Goal: Task Accomplishment & Management: Use online tool/utility

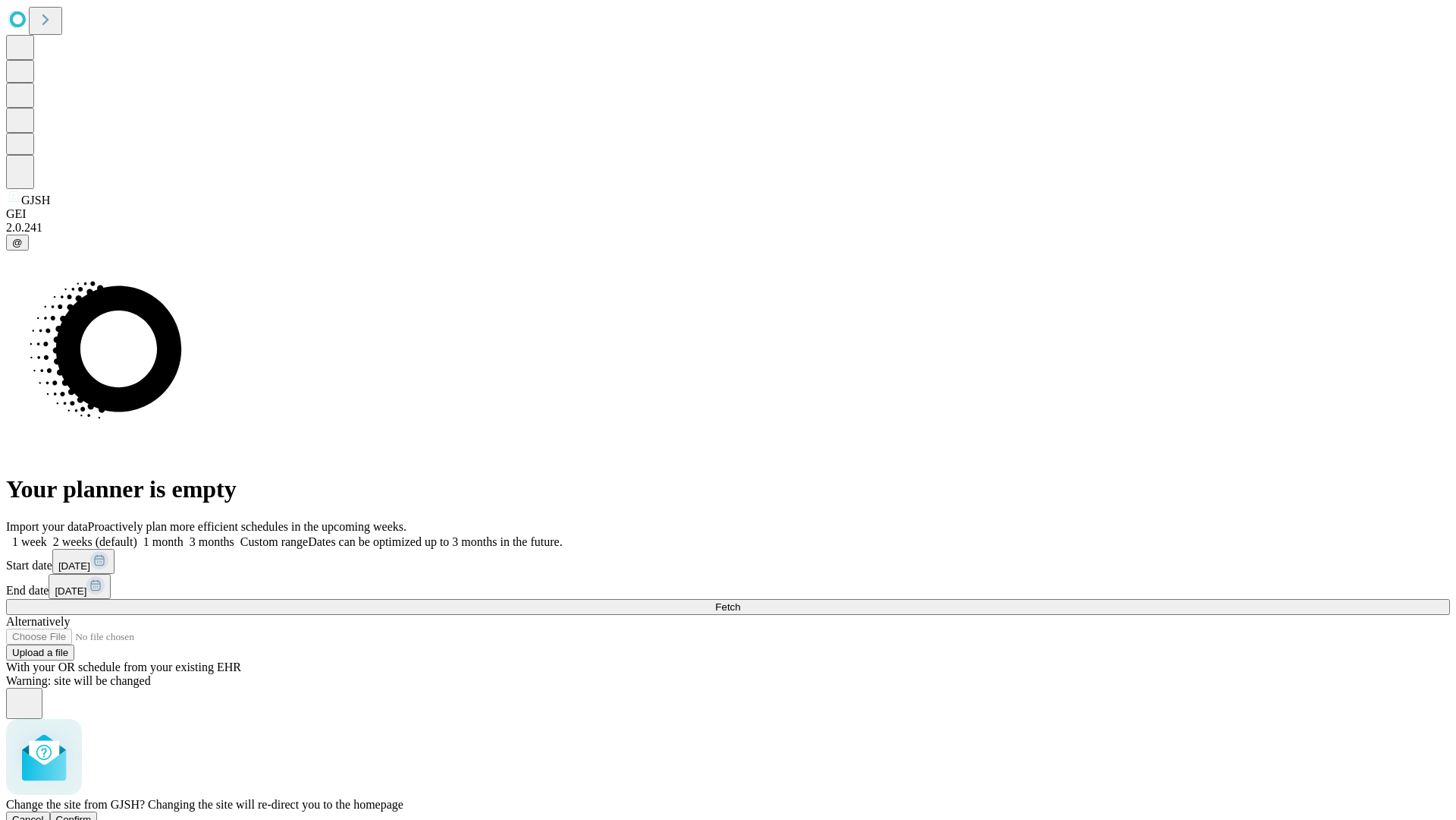
click at [92, 813] on span "Confirm" at bounding box center [73, 819] width 35 height 11
click at [138, 535] on label "2 weeks (default)" at bounding box center [92, 542] width 90 height 13
click at [741, 601] on span "Fetch" at bounding box center [728, 607] width 25 height 11
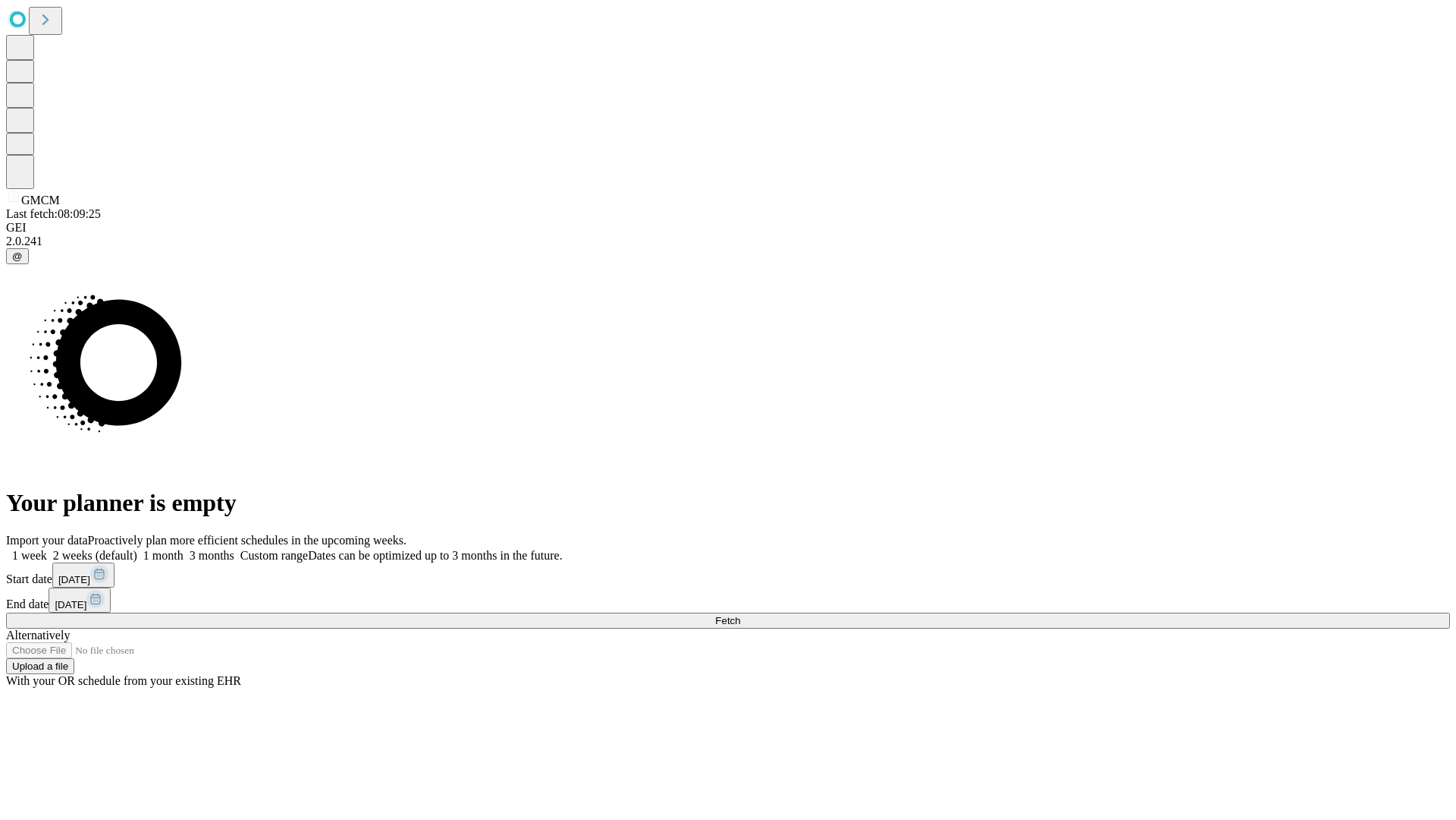
click at [138, 548] on label "2 weeks (default)" at bounding box center [92, 555] width 90 height 13
click at [741, 614] on span "Fetch" at bounding box center [728, 620] width 25 height 11
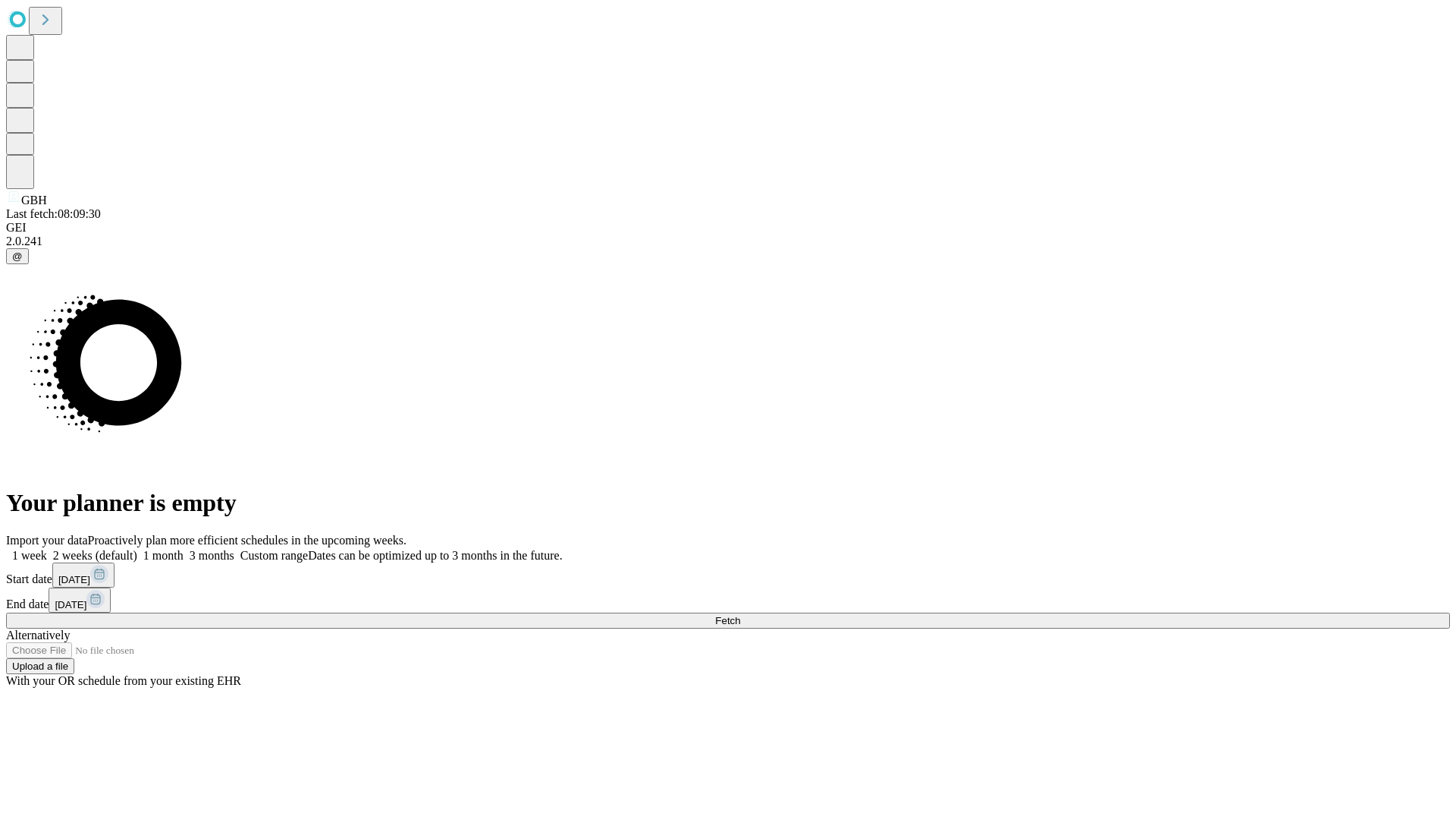
click at [741, 614] on span "Fetch" at bounding box center [728, 620] width 25 height 11
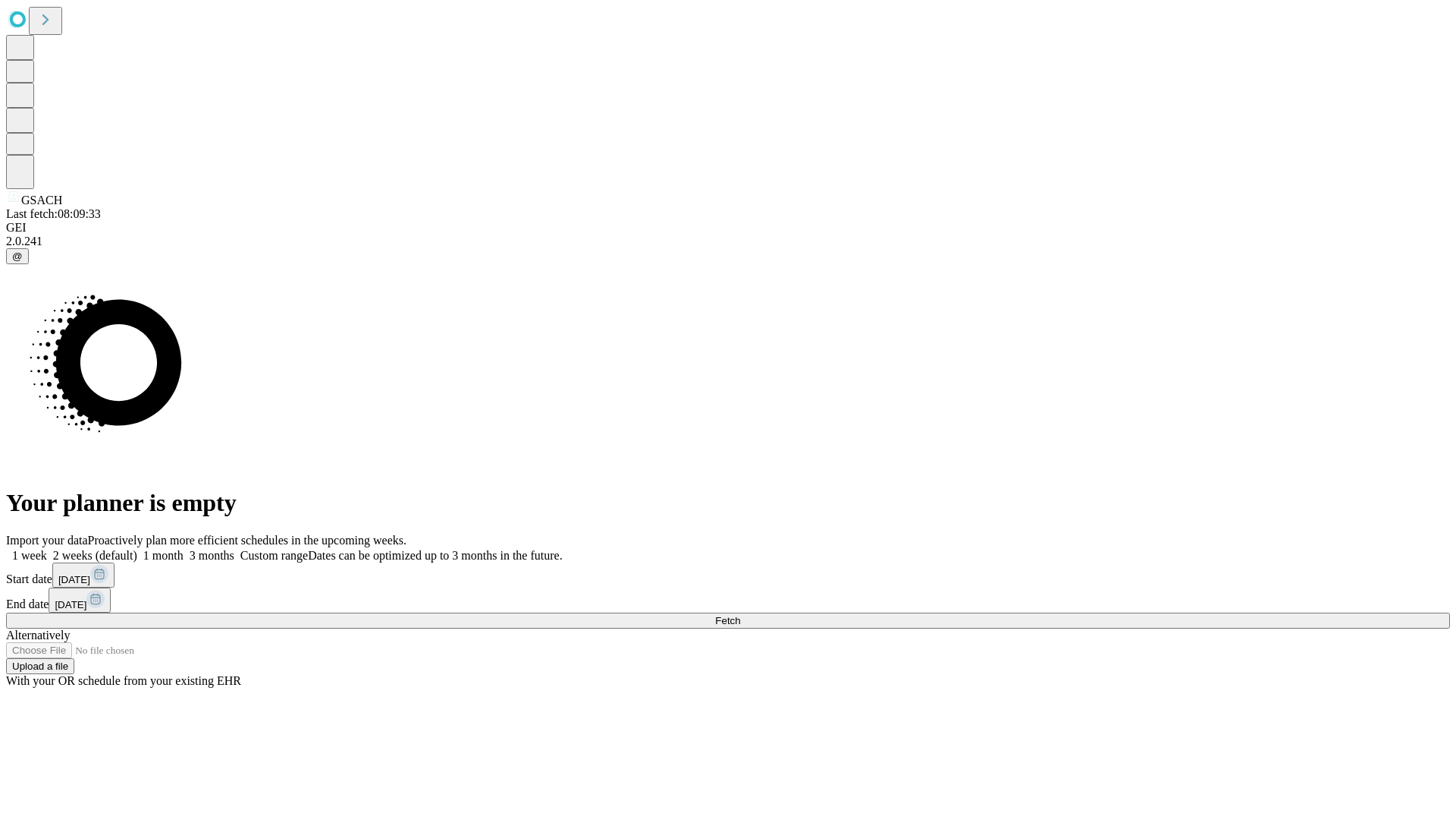
click at [138, 548] on label "2 weeks (default)" at bounding box center [92, 555] width 90 height 13
click at [741, 614] on span "Fetch" at bounding box center [728, 620] width 25 height 11
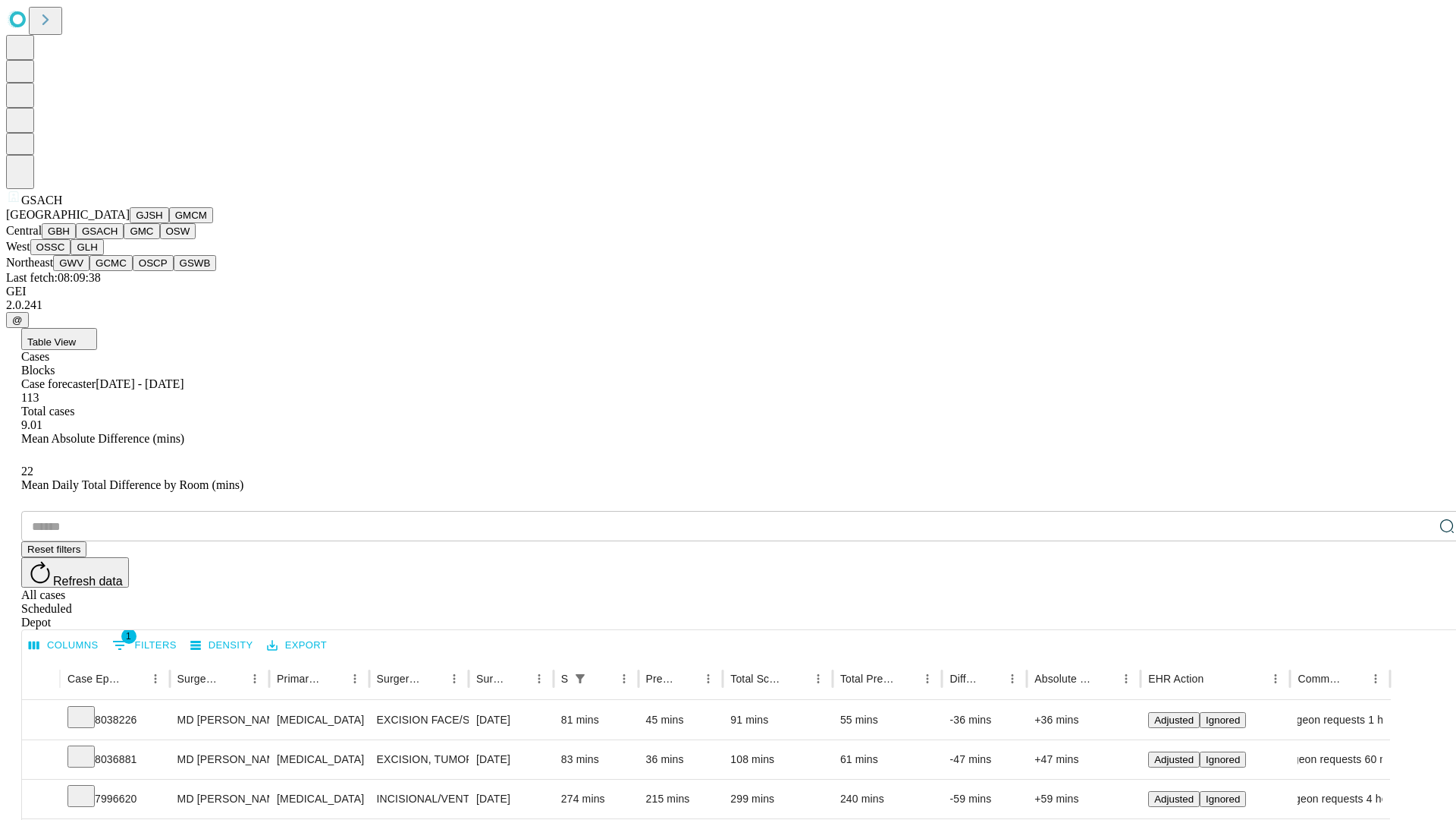
click at [124, 239] on button "GMC" at bounding box center [141, 231] width 35 height 16
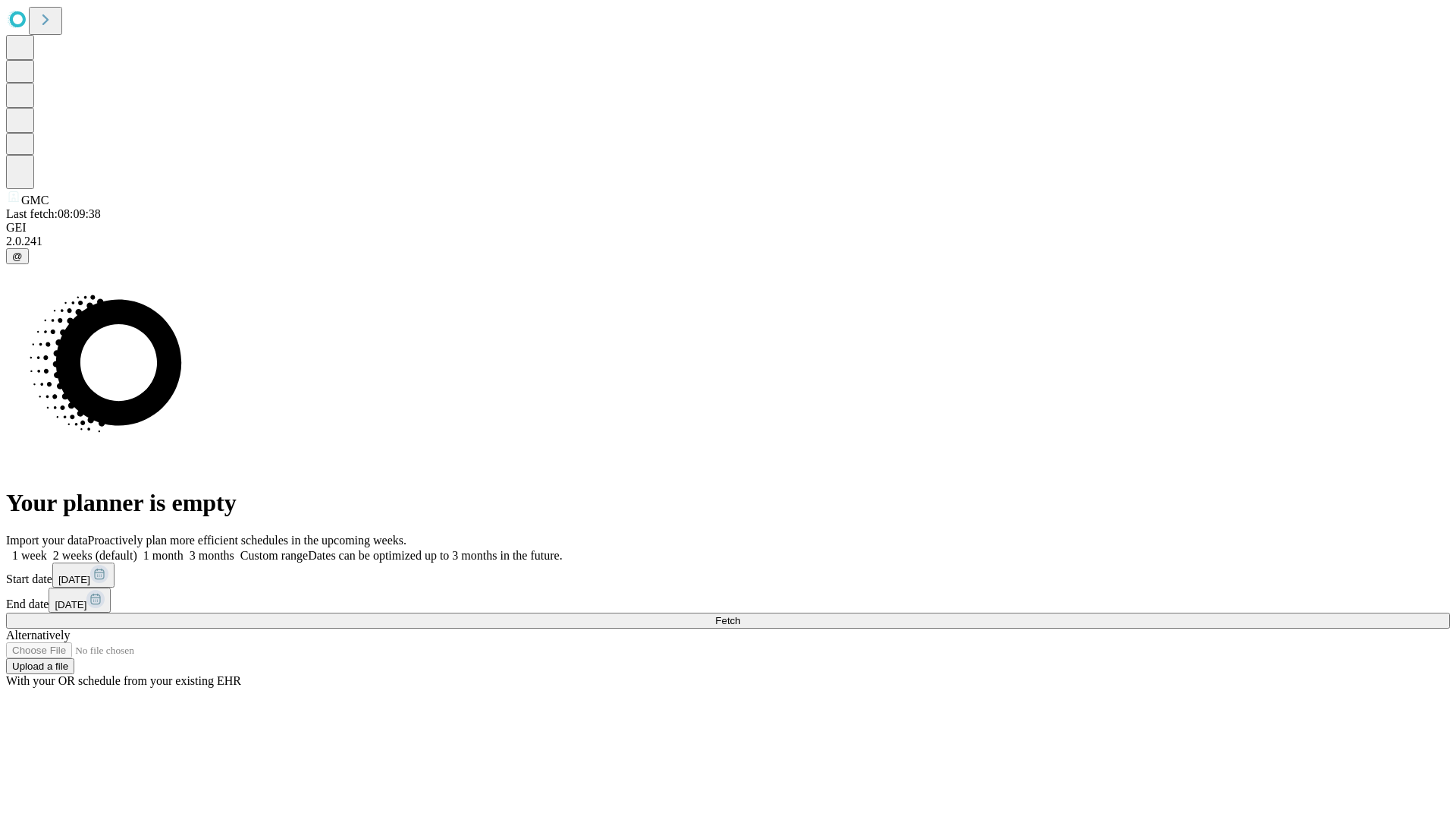
click at [741, 614] on span "Fetch" at bounding box center [728, 620] width 25 height 11
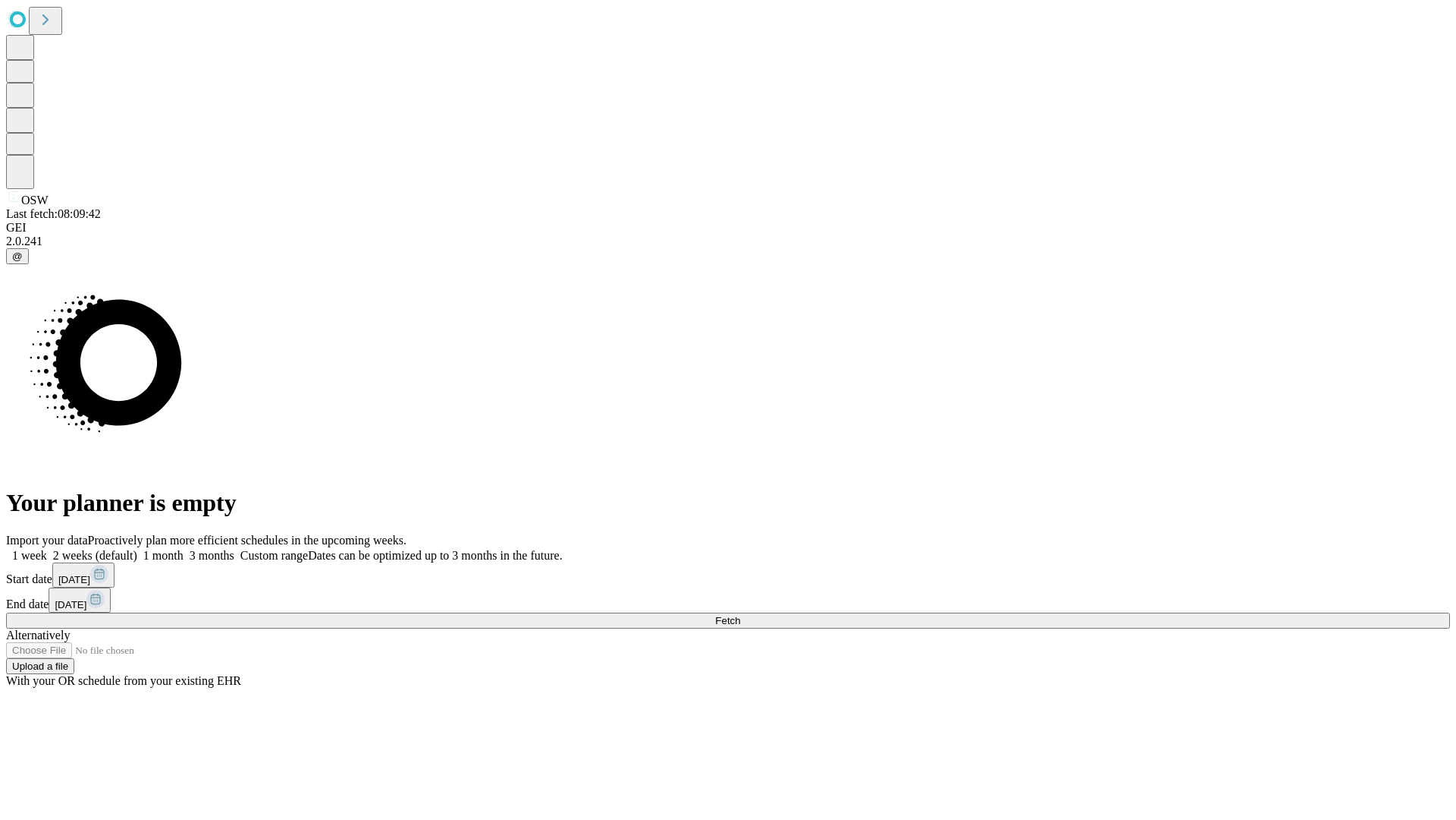
click at [138, 548] on label "2 weeks (default)" at bounding box center [92, 555] width 90 height 13
click at [741, 614] on span "Fetch" at bounding box center [728, 620] width 25 height 11
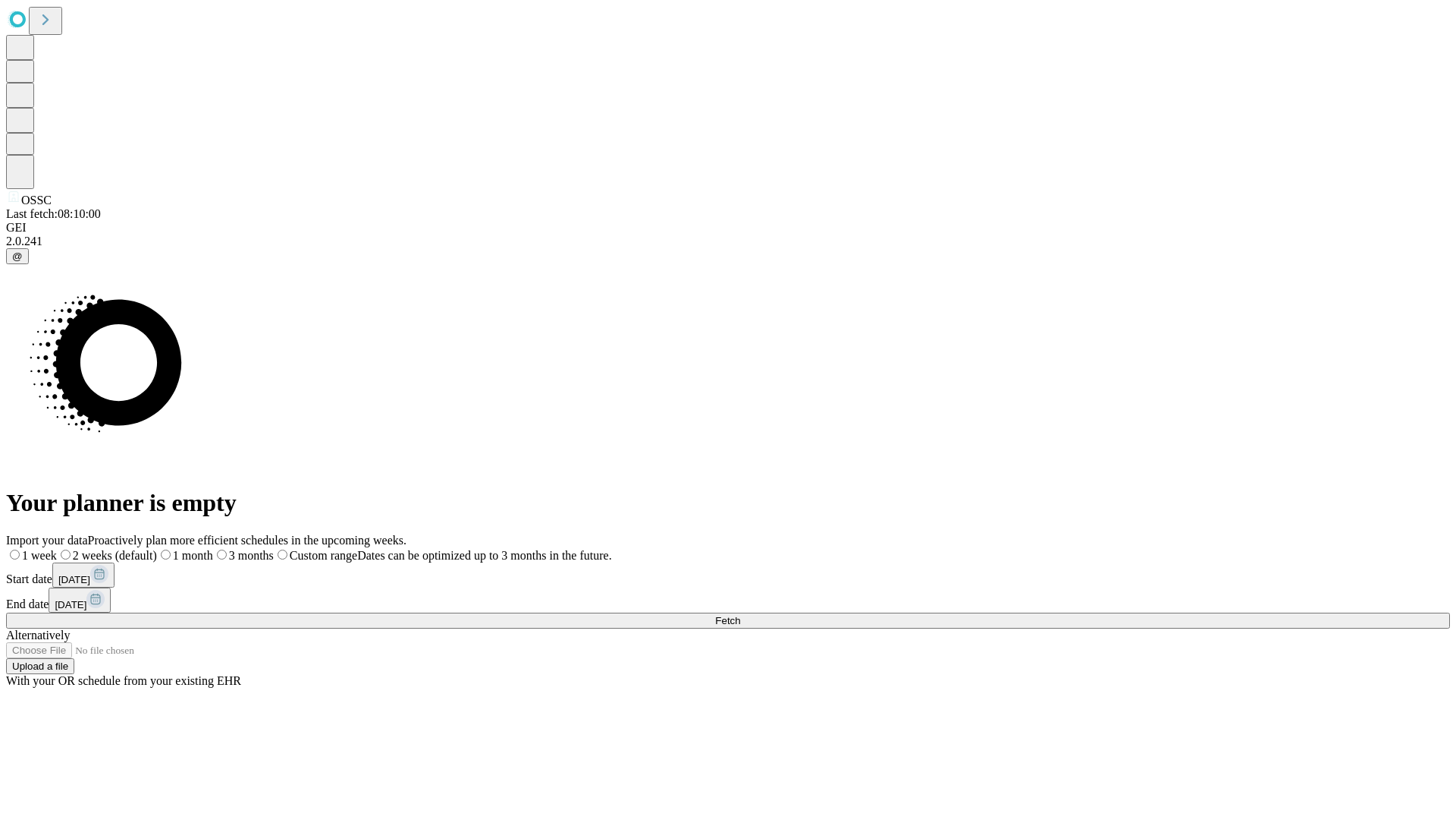
click at [157, 548] on label "2 weeks (default)" at bounding box center [107, 555] width 100 height 13
click at [741, 614] on span "Fetch" at bounding box center [728, 620] width 25 height 11
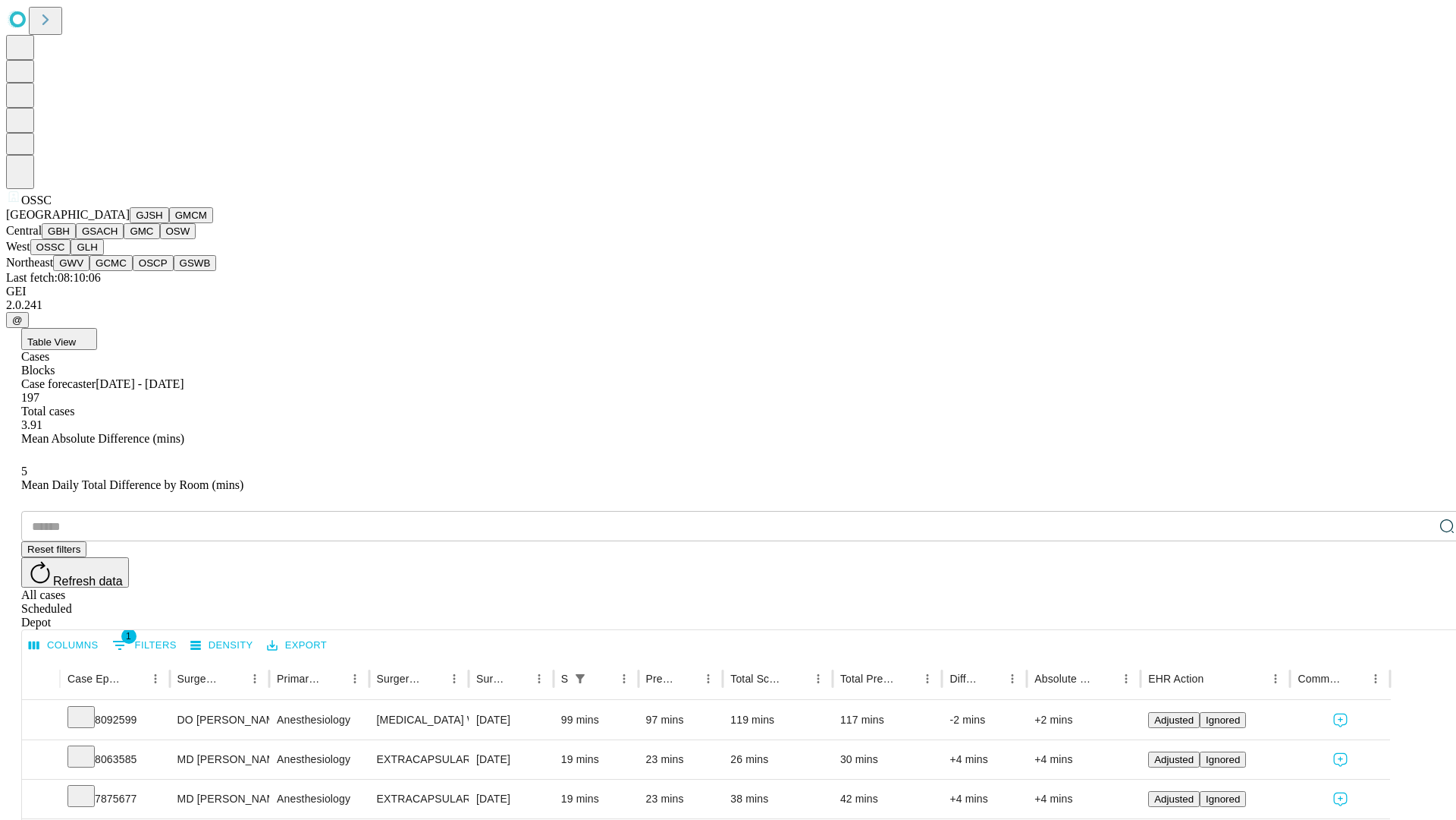
click at [103, 255] on button "GLH" at bounding box center [87, 247] width 33 height 16
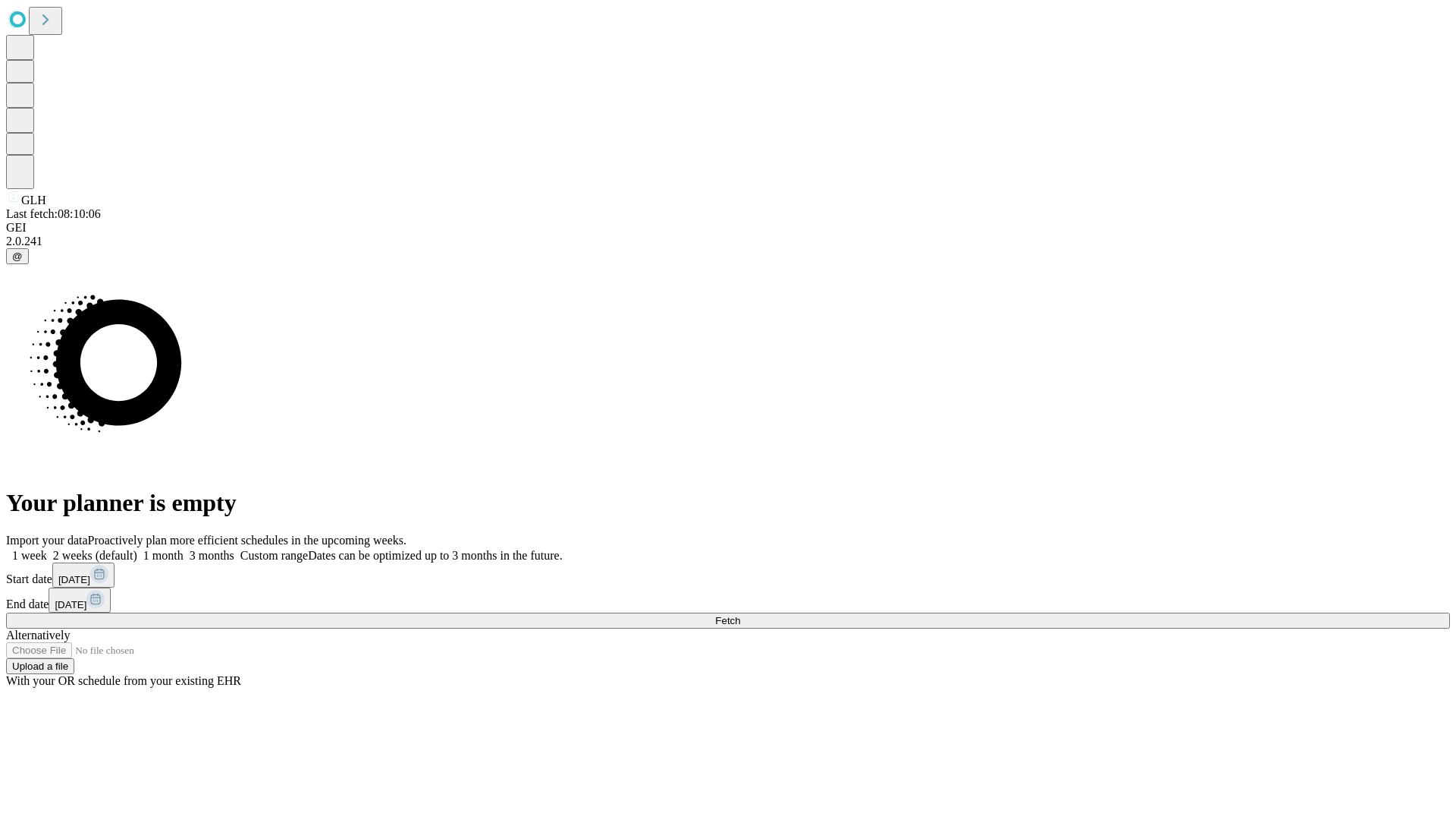
click at [741, 614] on span "Fetch" at bounding box center [728, 620] width 25 height 11
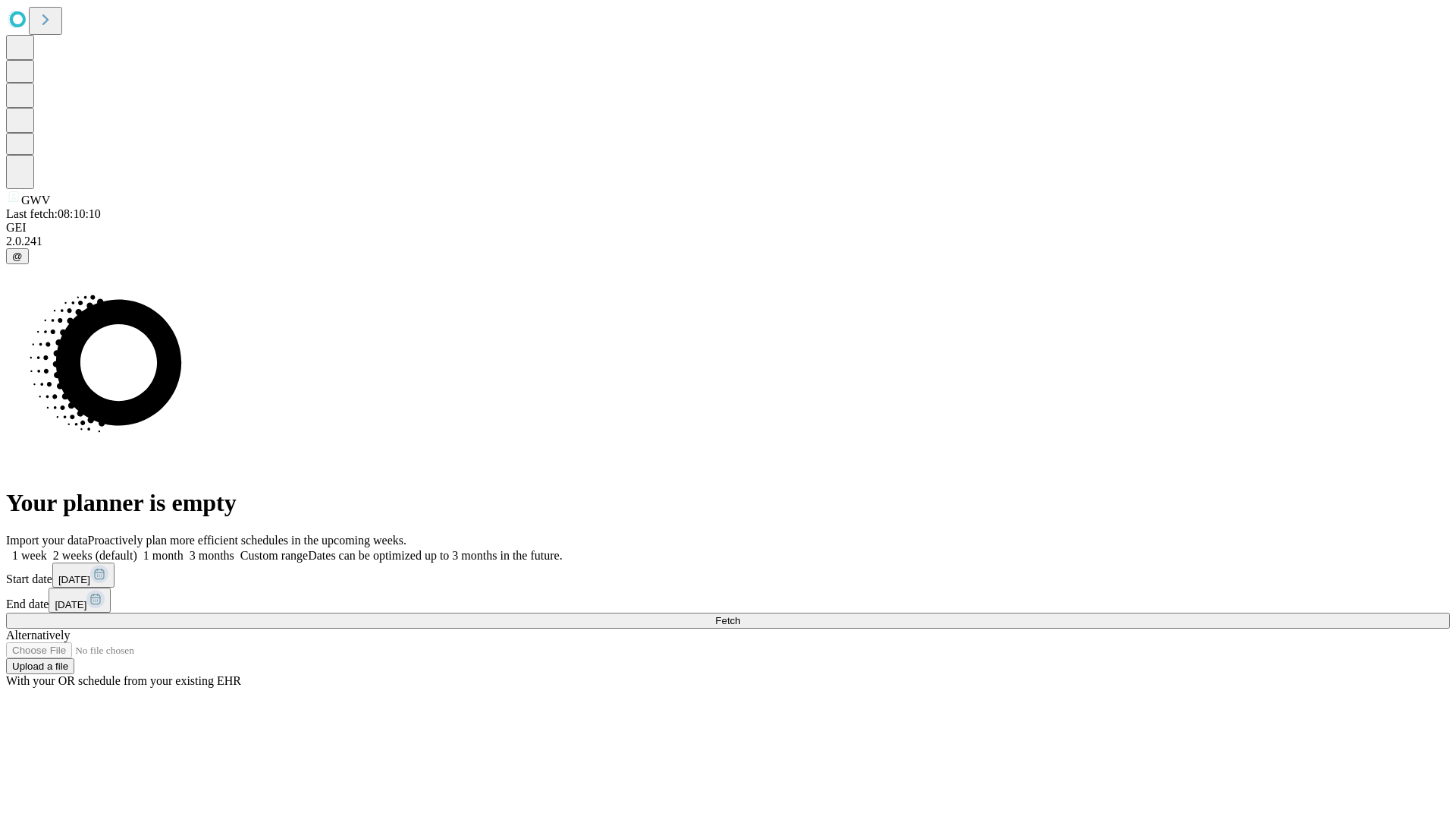
click at [138, 548] on label "2 weeks (default)" at bounding box center [92, 555] width 90 height 13
click at [741, 614] on span "Fetch" at bounding box center [728, 620] width 25 height 11
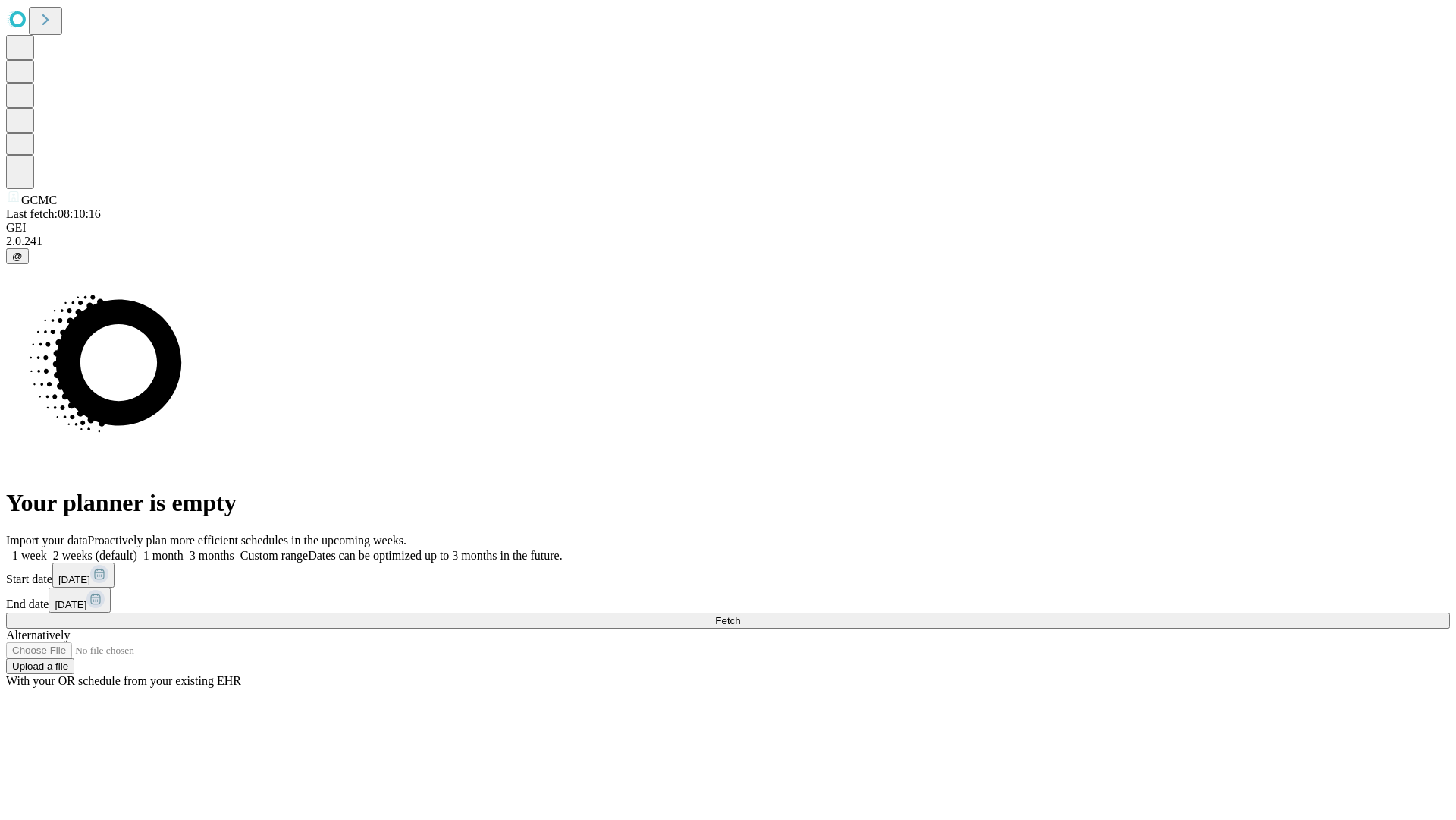
click at [138, 548] on label "2 weeks (default)" at bounding box center [92, 555] width 90 height 13
click at [741, 614] on span "Fetch" at bounding box center [728, 620] width 25 height 11
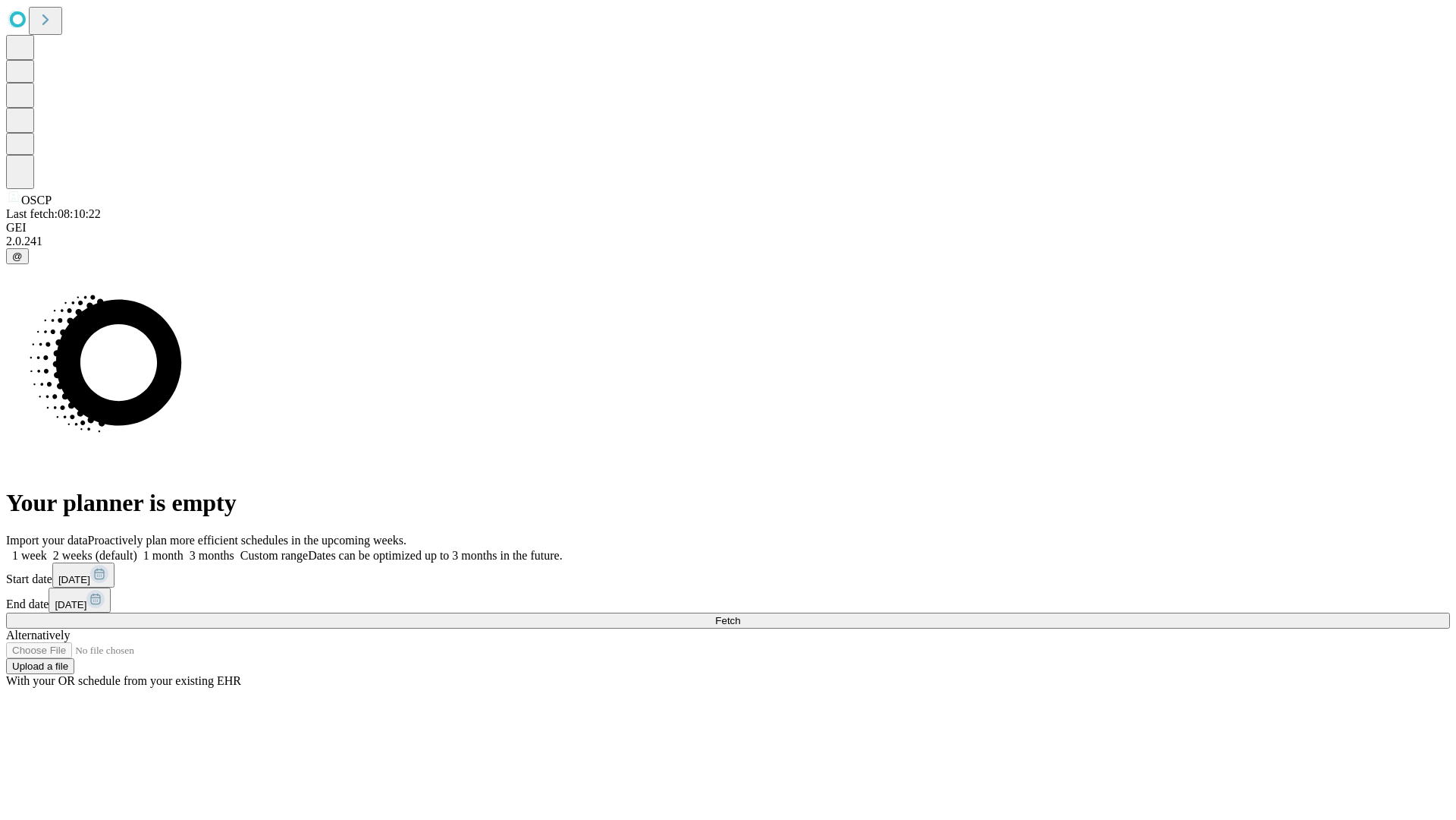
click at [741, 614] on span "Fetch" at bounding box center [728, 620] width 25 height 11
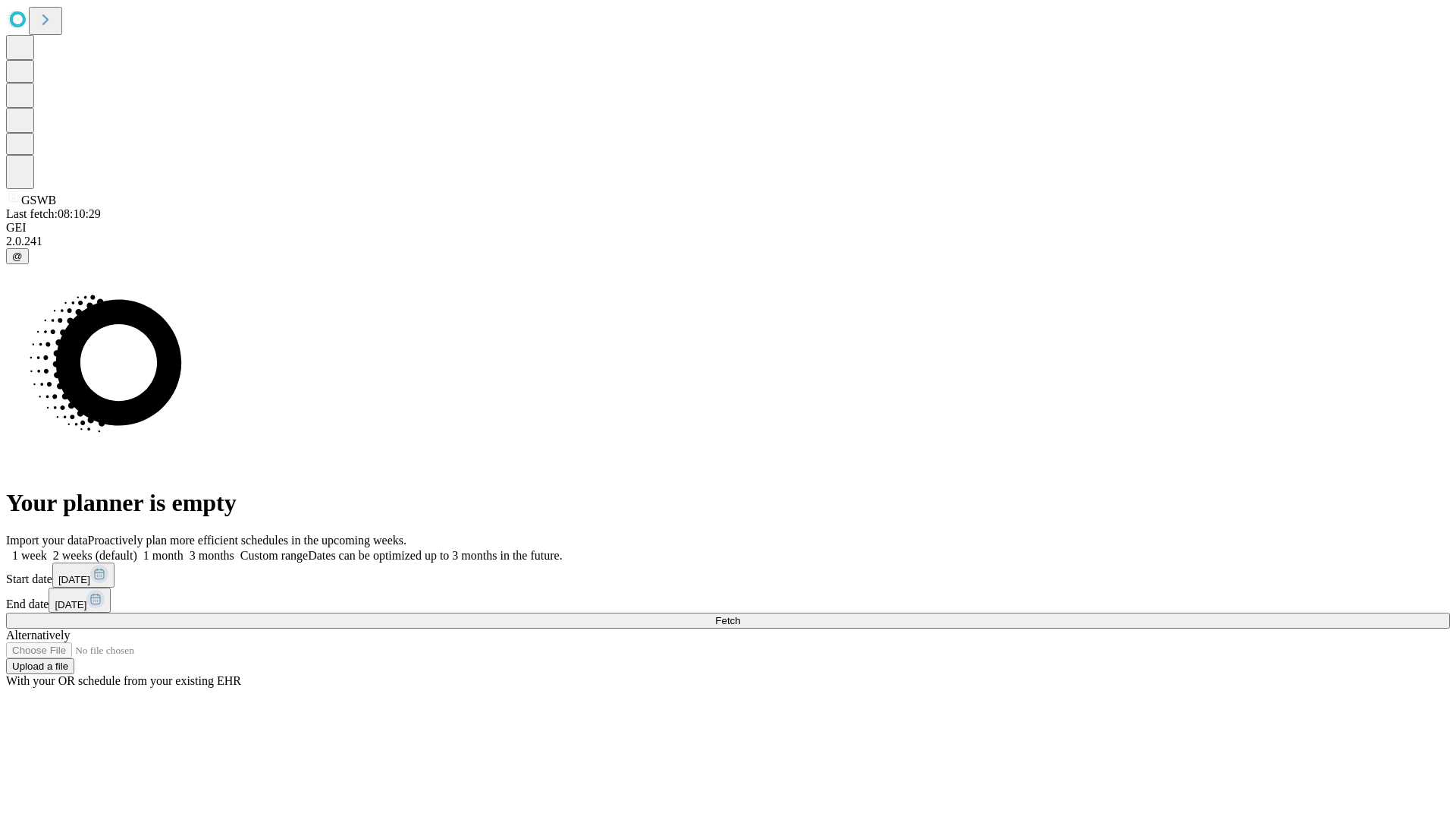
click at [741, 614] on span "Fetch" at bounding box center [728, 620] width 25 height 11
